Goal: Task Accomplishment & Management: Use online tool/utility

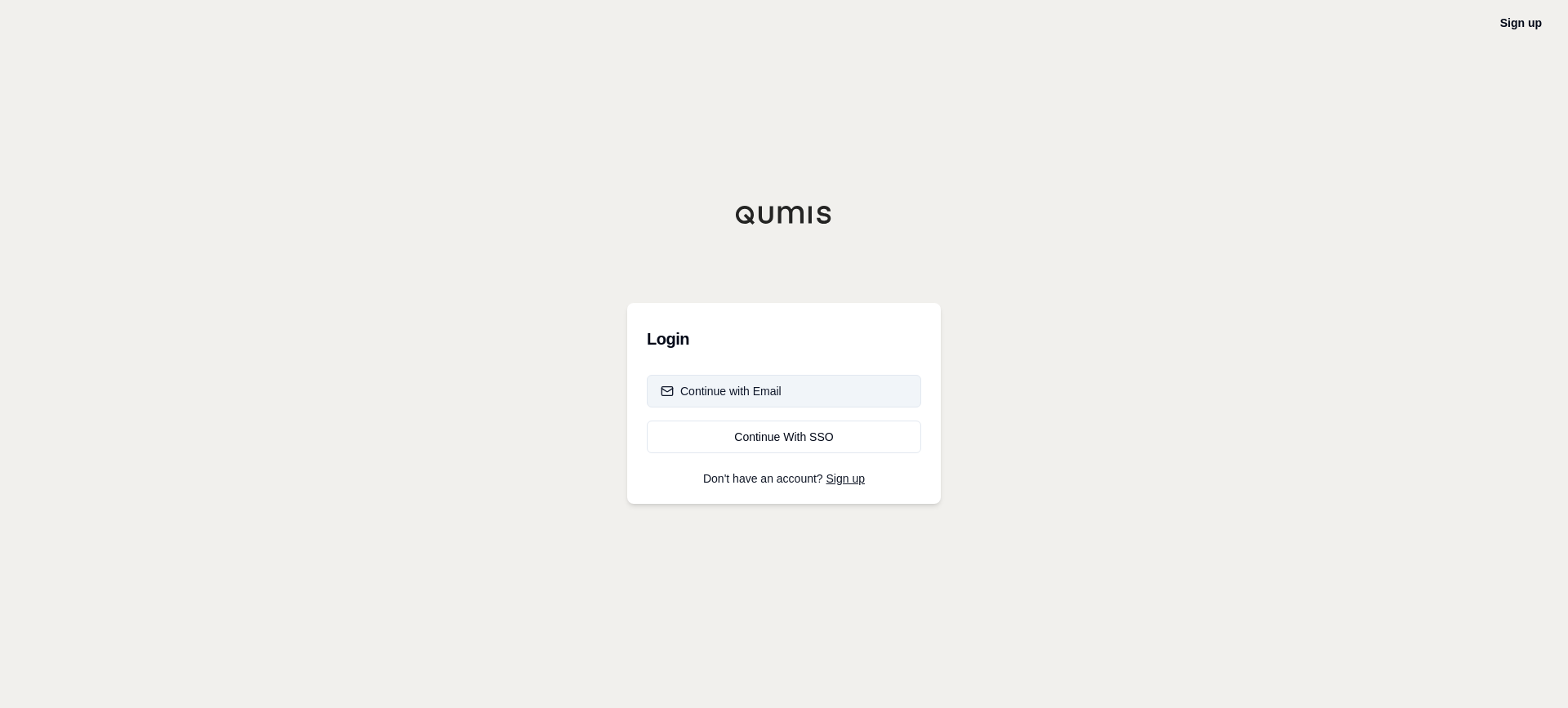
click at [751, 391] on div "Continue with Email" at bounding box center [721, 390] width 121 height 17
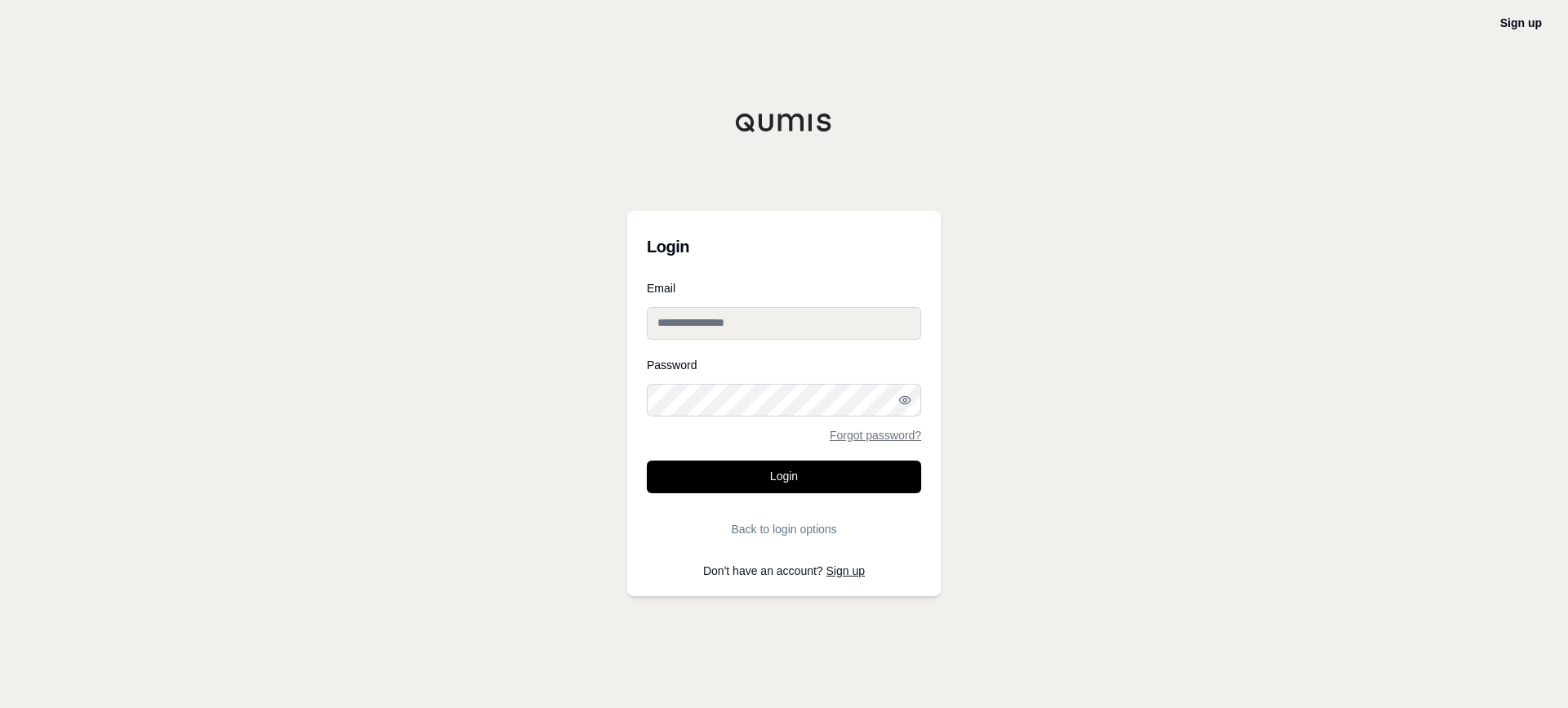
click at [752, 318] on input "Email" at bounding box center [784, 323] width 275 height 33
type input "**********"
click at [747, 472] on button "Login" at bounding box center [784, 476] width 275 height 33
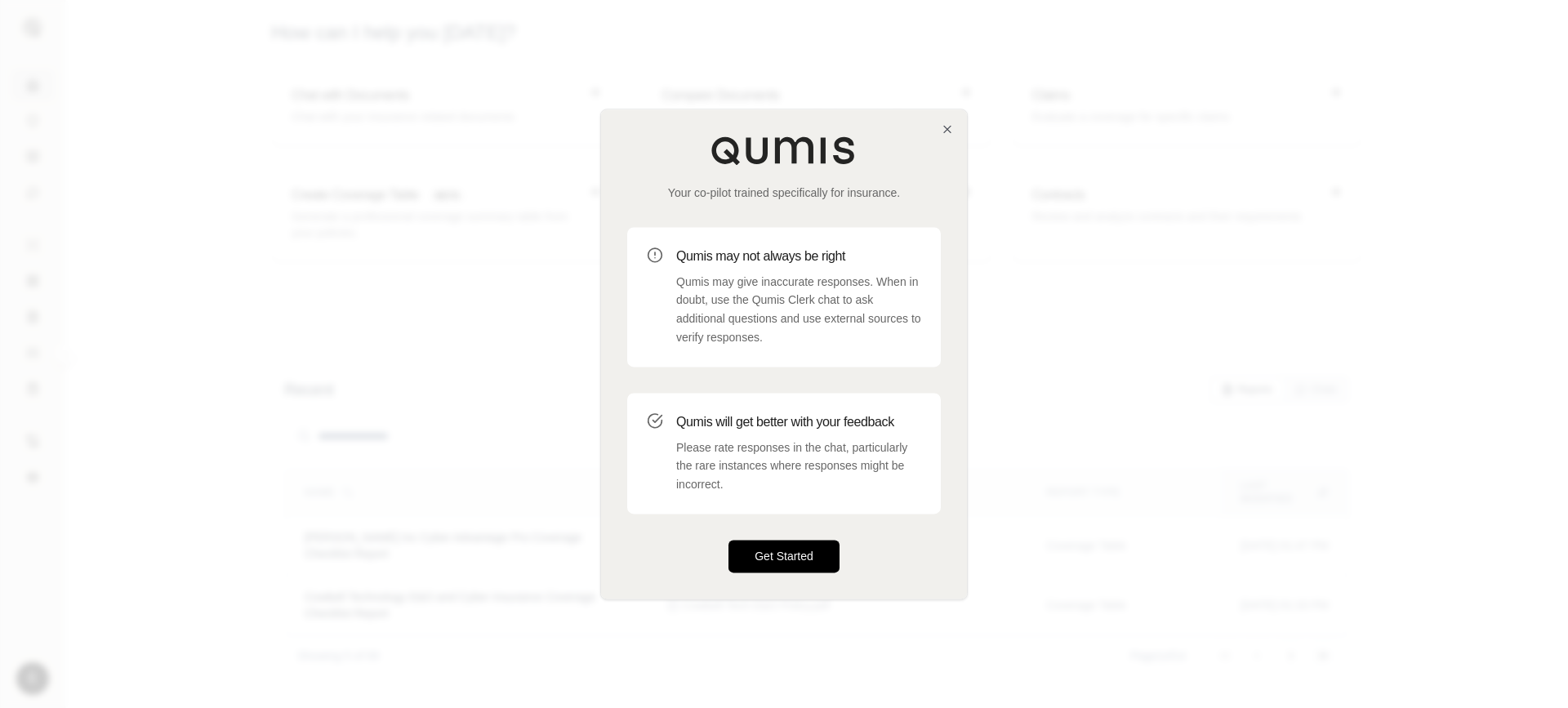
click at [802, 553] on button "Get Started" at bounding box center [784, 555] width 111 height 33
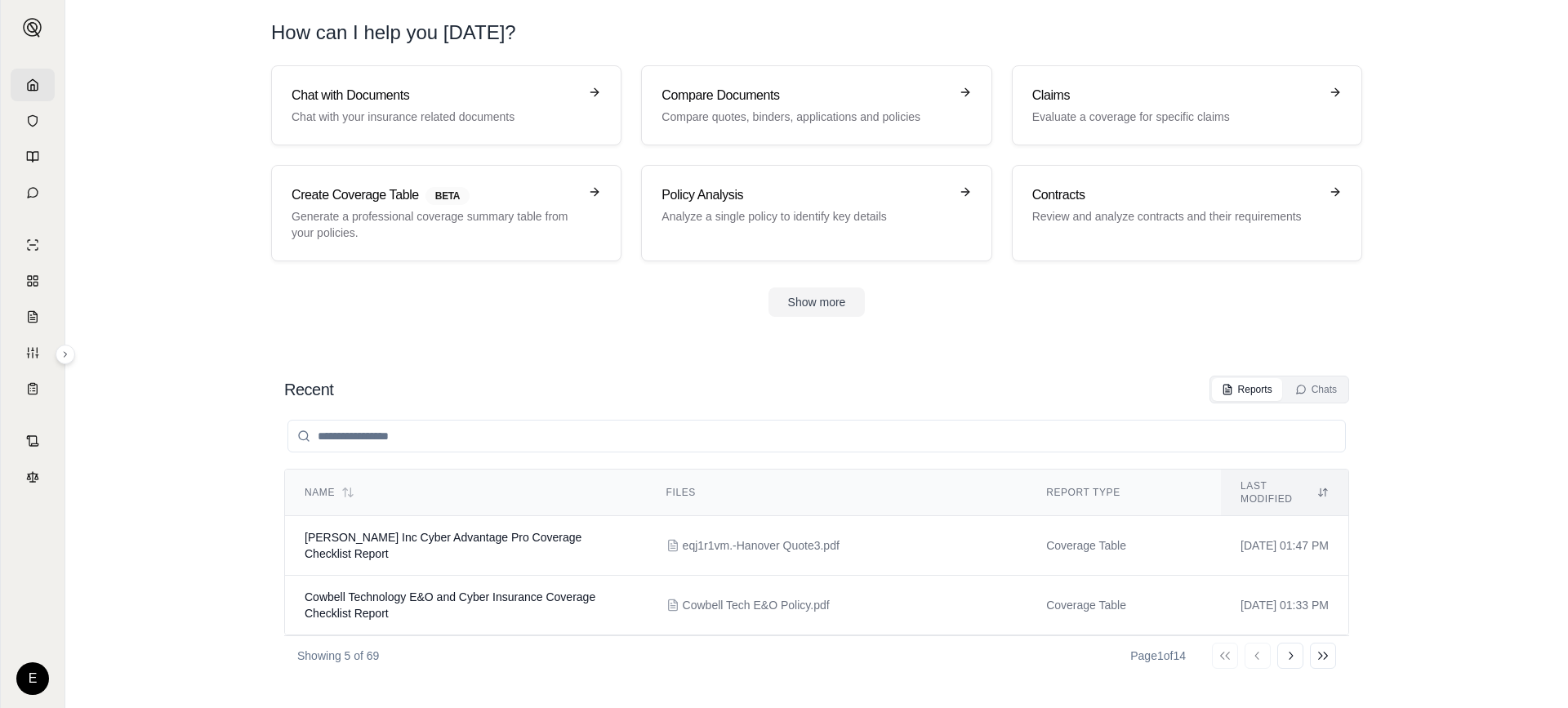
click at [619, 353] on section "Recent Reports Chats Name Files Report Type Last modified [PERSON_NAME] Inc Cyb…" at bounding box center [817, 525] width 1490 height 365
click at [62, 361] on button at bounding box center [65, 354] width 19 height 19
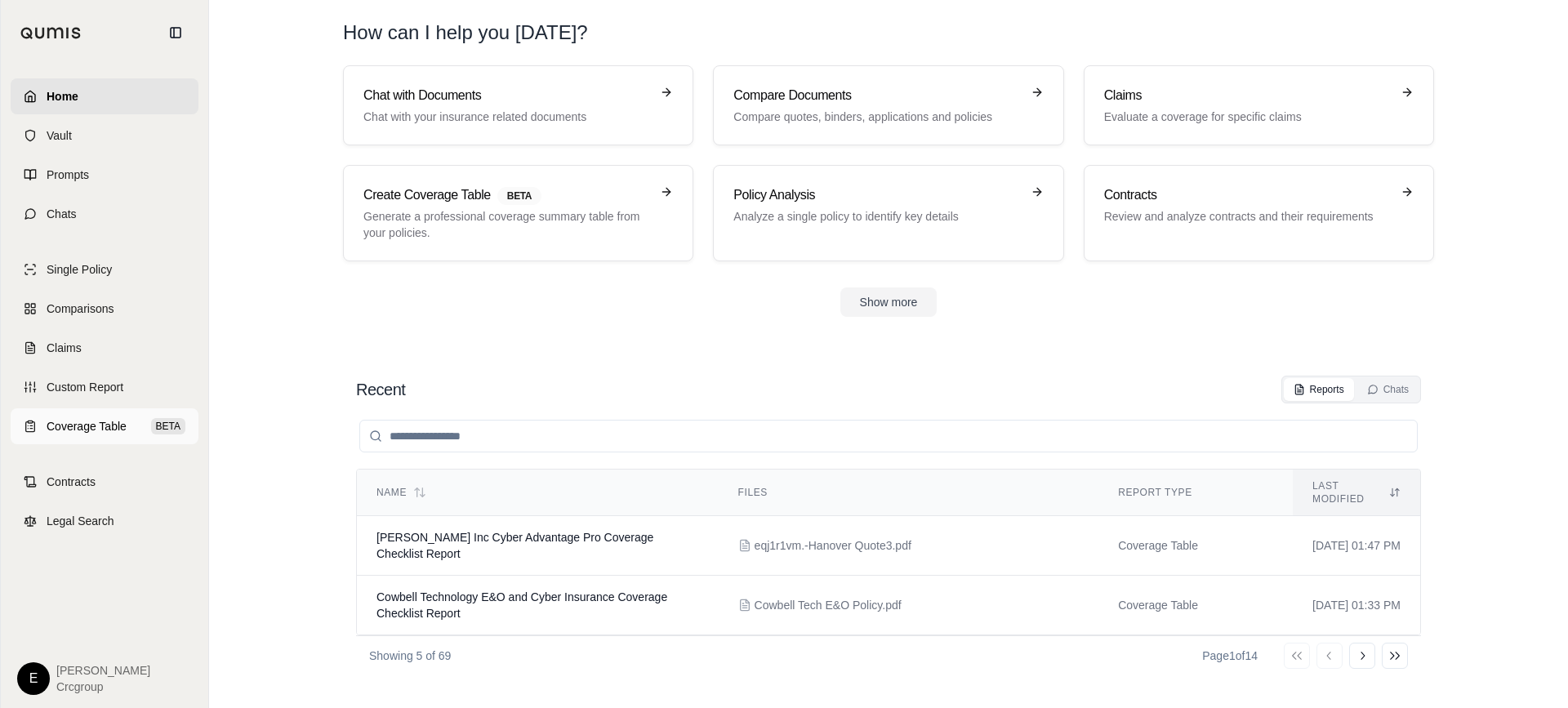
click at [90, 424] on span "Coverage Table" at bounding box center [86, 426] width 80 height 17
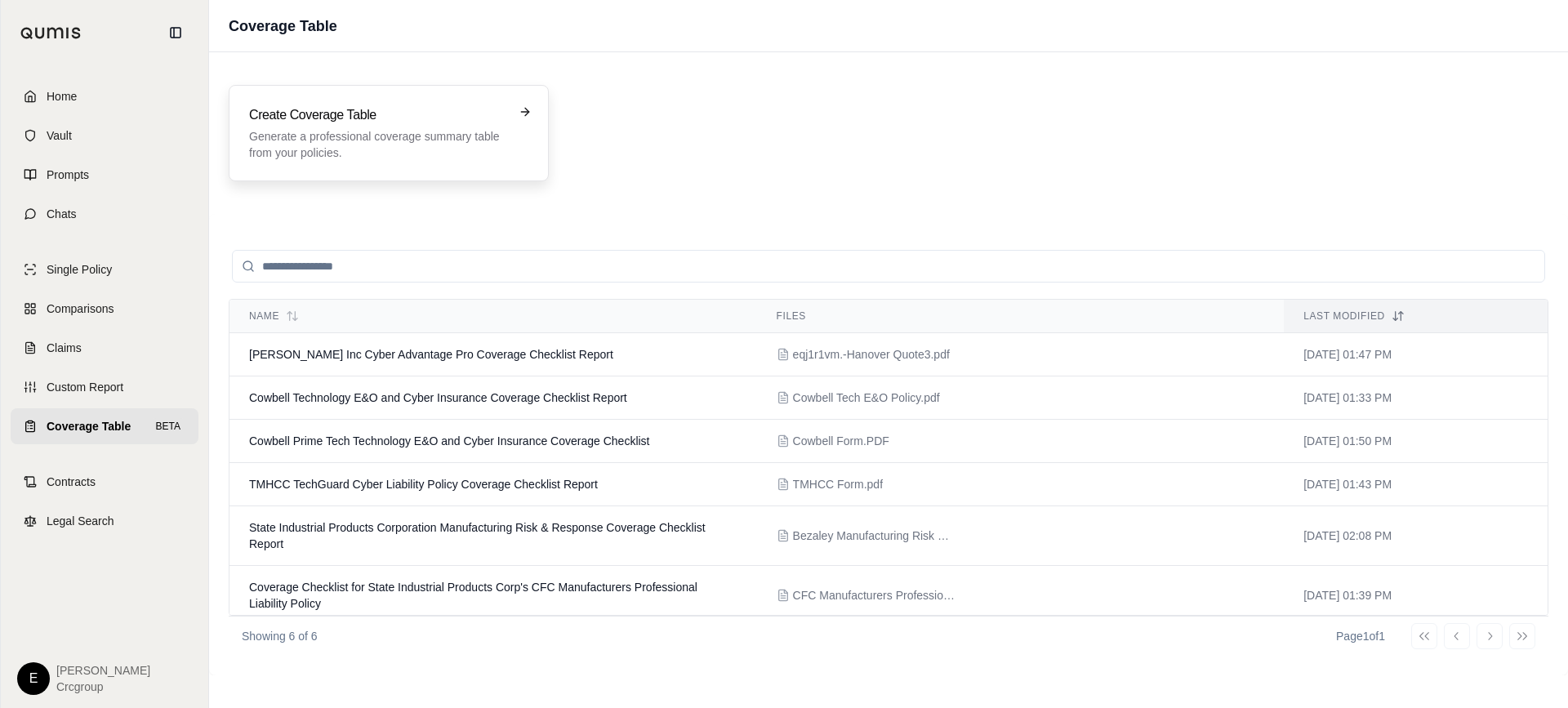
click at [377, 135] on p "Generate a professional coverage summary table from your policies." at bounding box center [377, 144] width 256 height 33
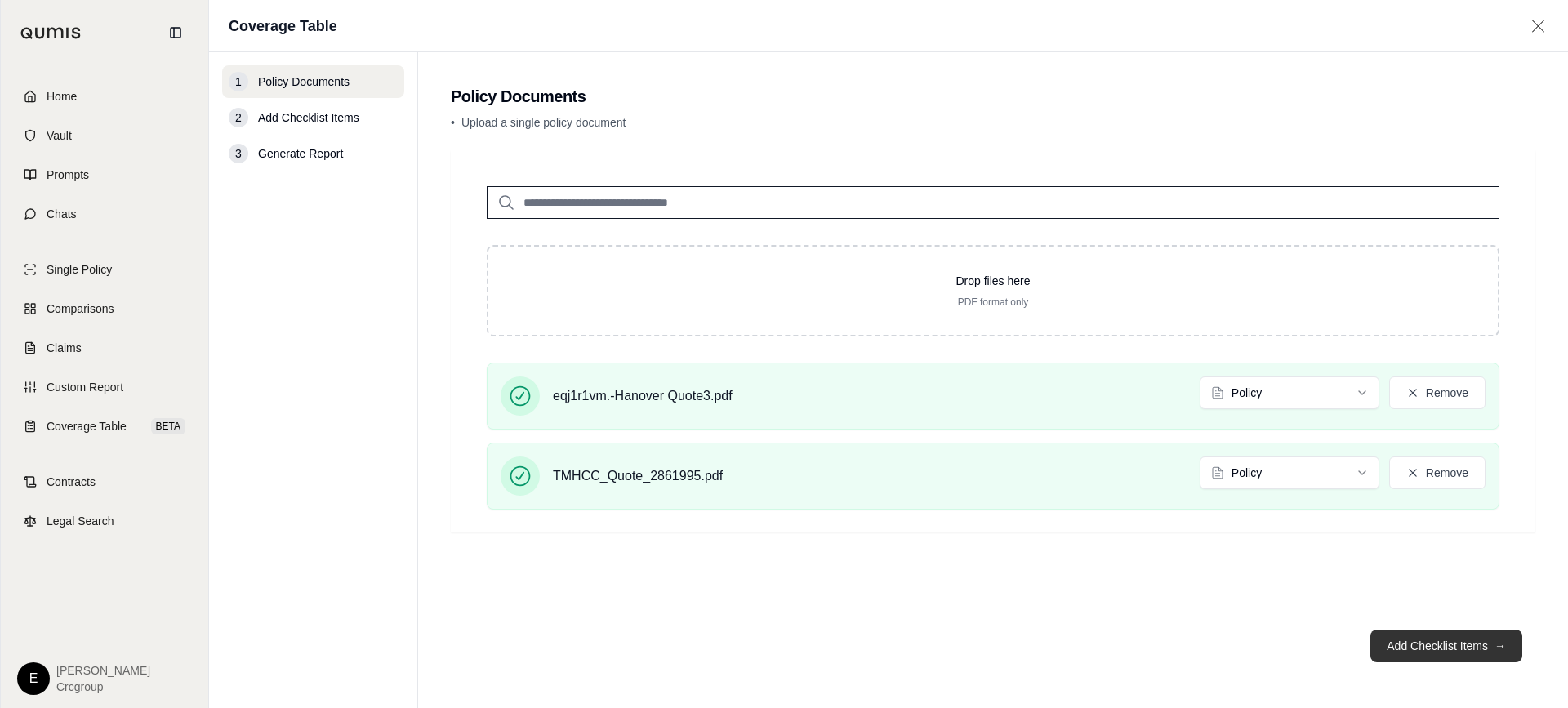
click at [1422, 641] on button "Add Checklist Items →" at bounding box center [1446, 646] width 152 height 33
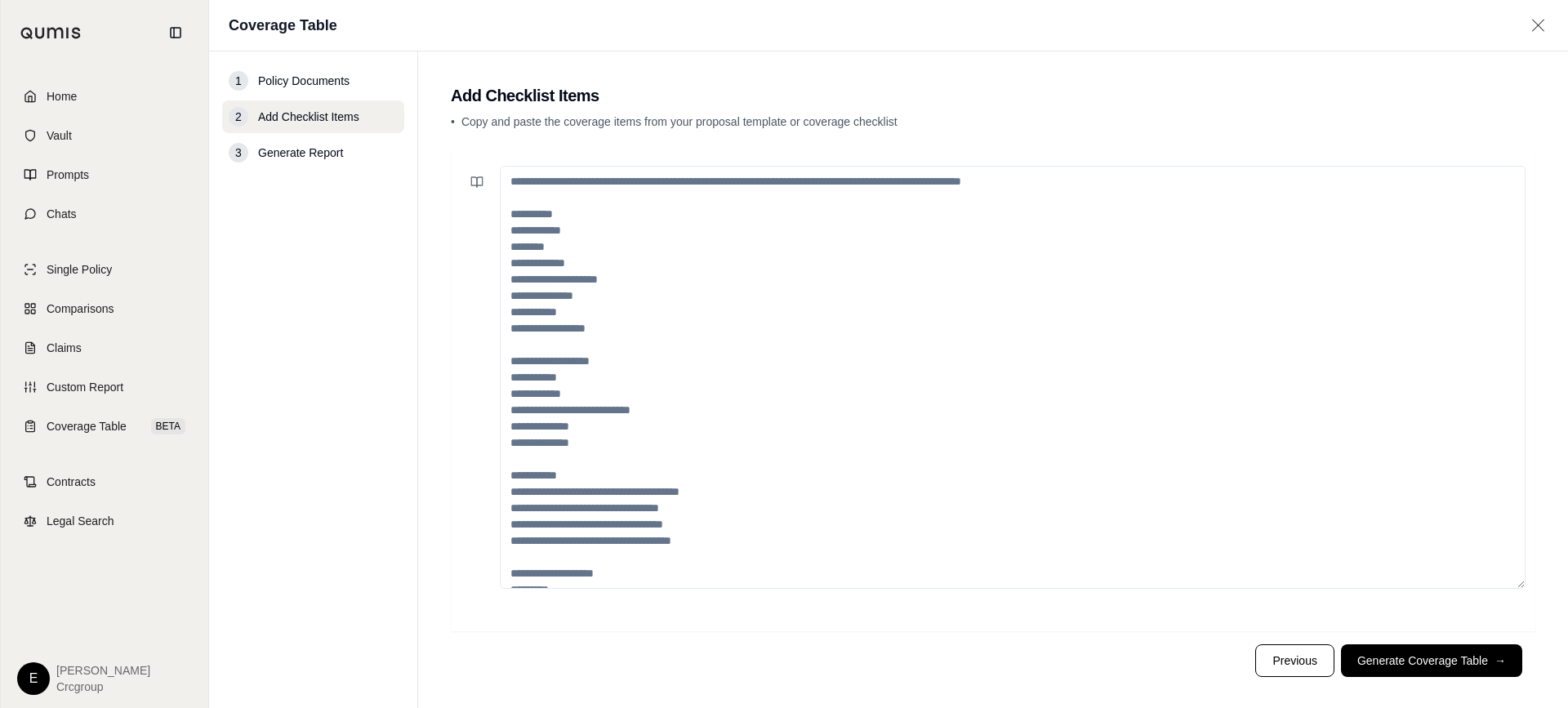
click at [727, 233] on textarea at bounding box center [1013, 376] width 1026 height 423
paste textarea "**********"
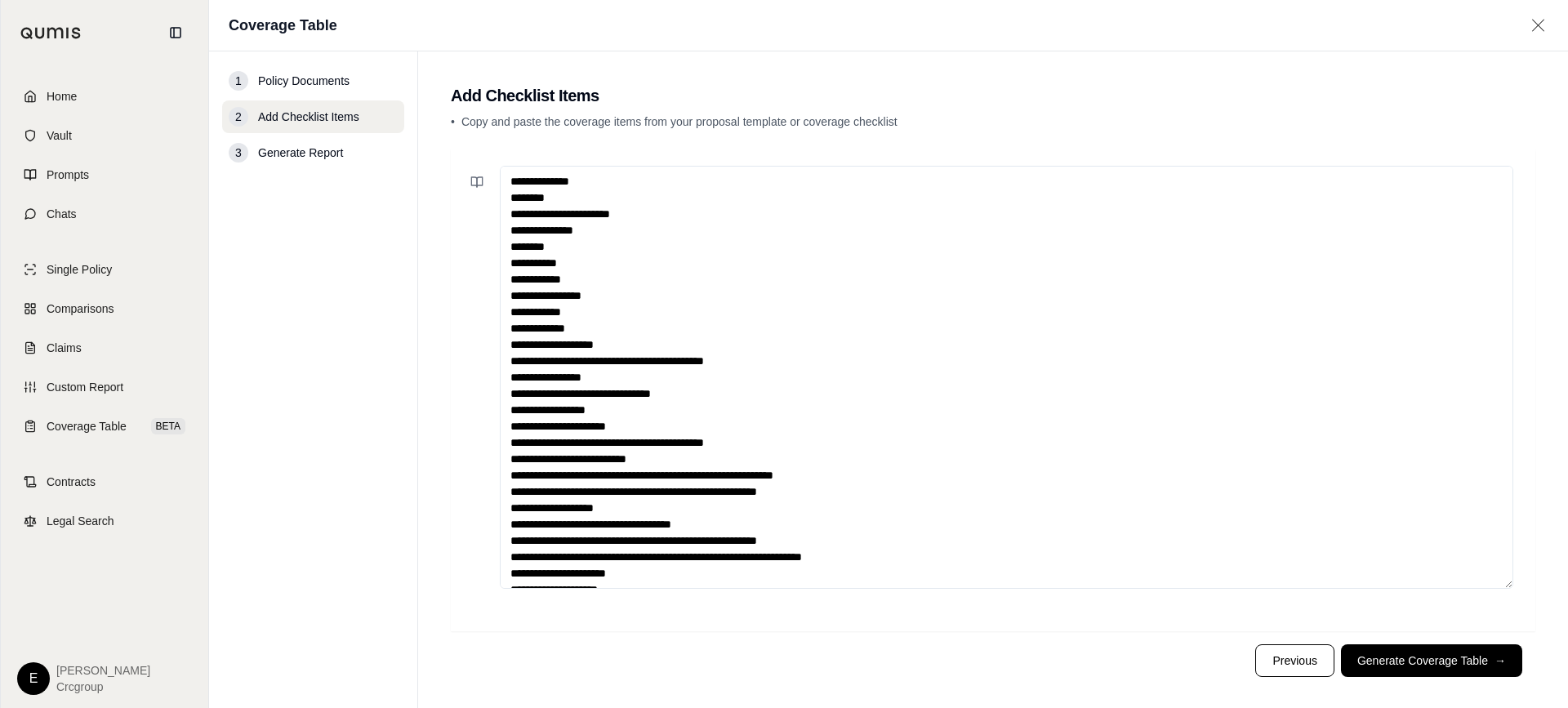
scroll to position [710, 0]
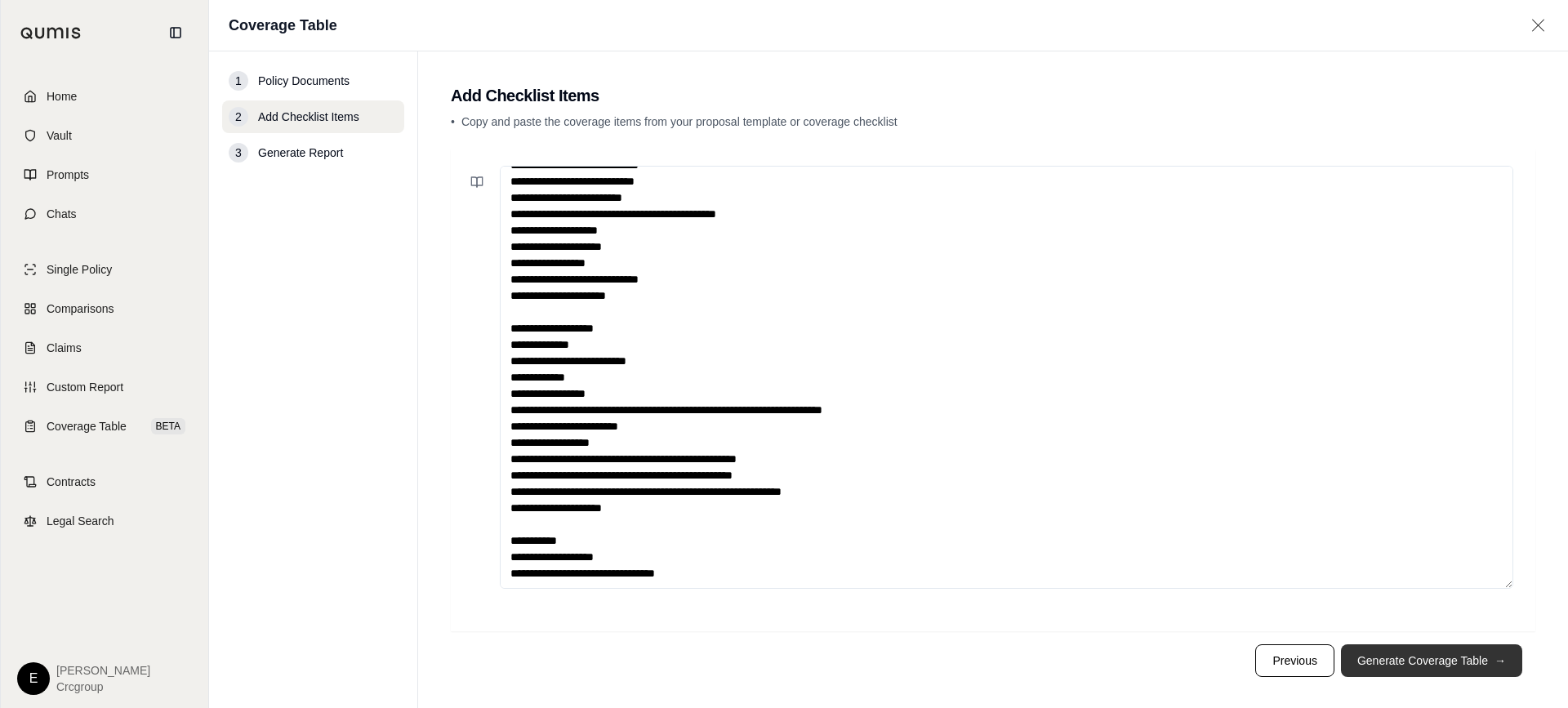
type textarea "**********"
click at [1396, 674] on button "Generate Coverage Table →" at bounding box center [1432, 660] width 181 height 33
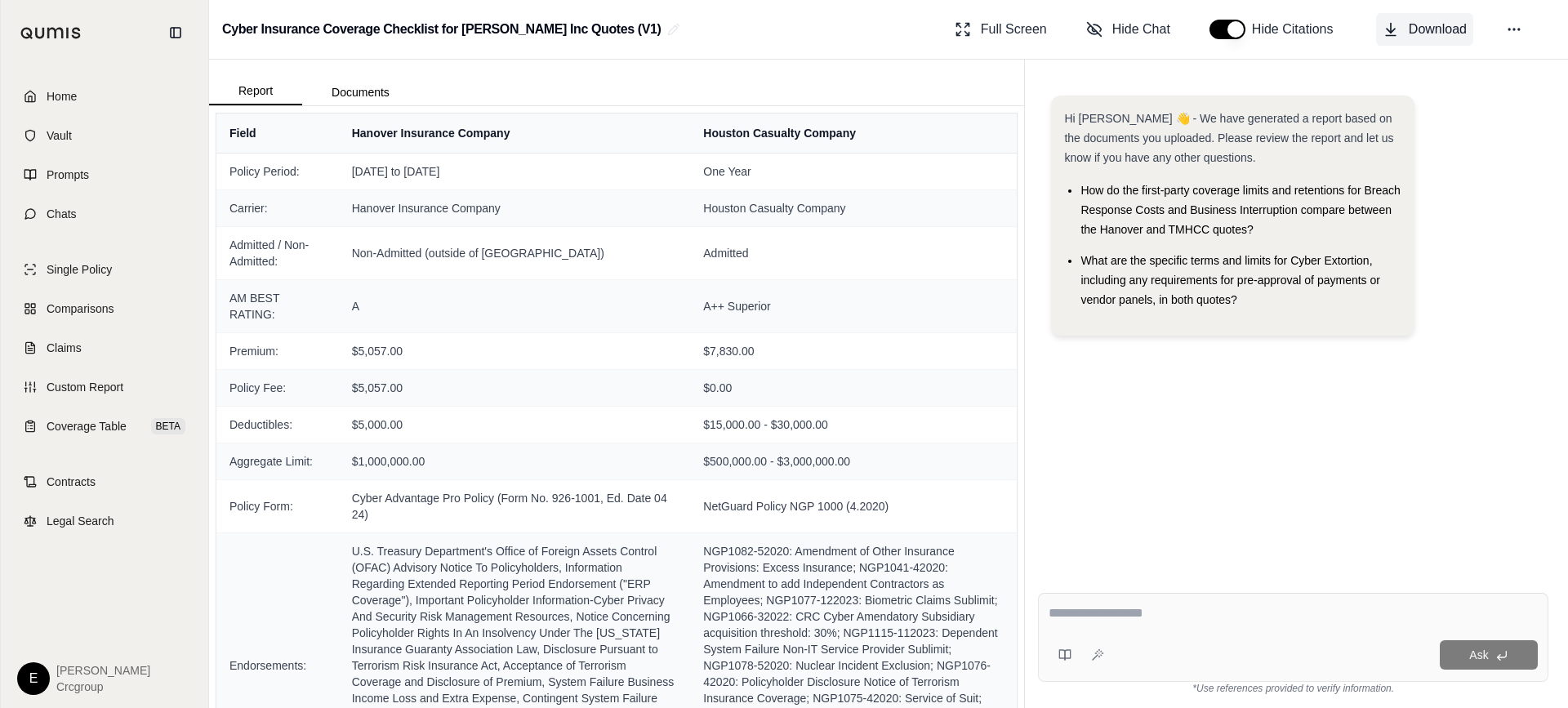
click at [1434, 34] on span "Download" at bounding box center [1438, 29] width 58 height 19
